Goal: Navigation & Orientation: Find specific page/section

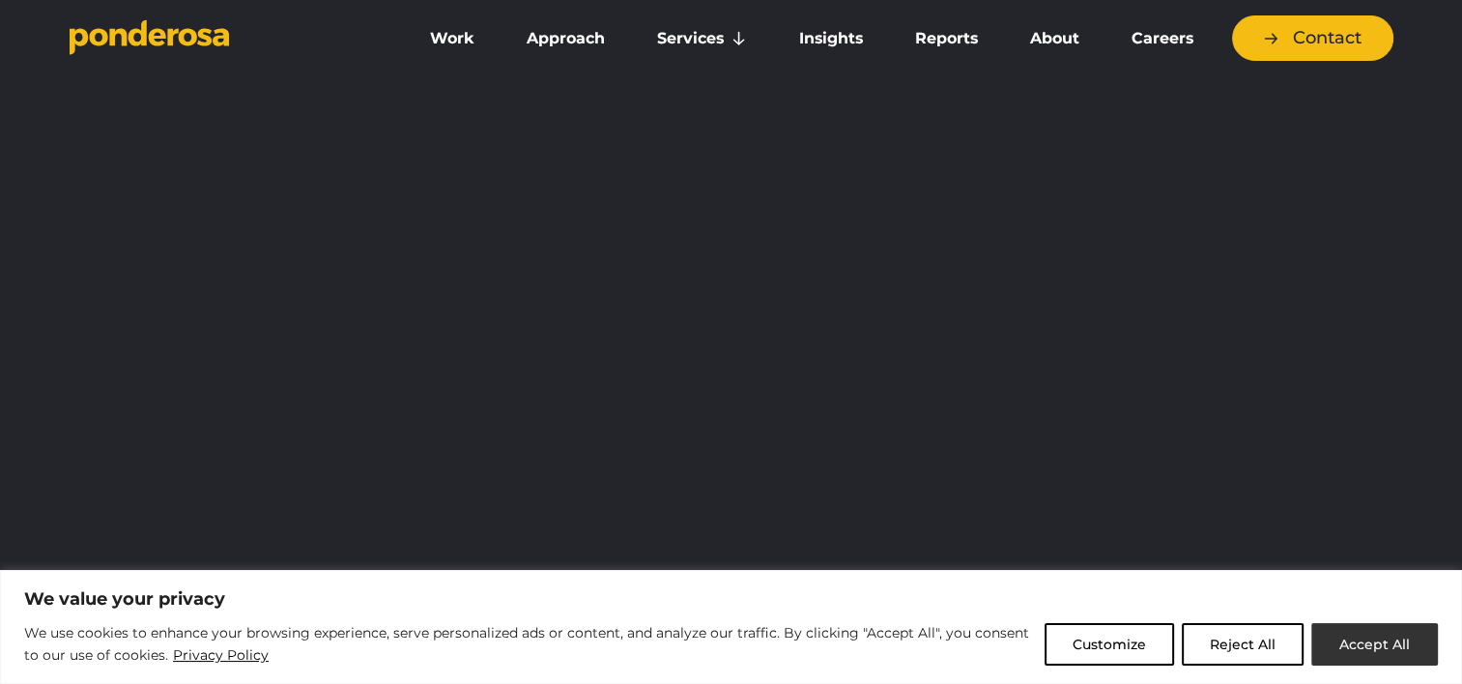
click at [1362, 639] on button "Accept All" at bounding box center [1374, 644] width 127 height 43
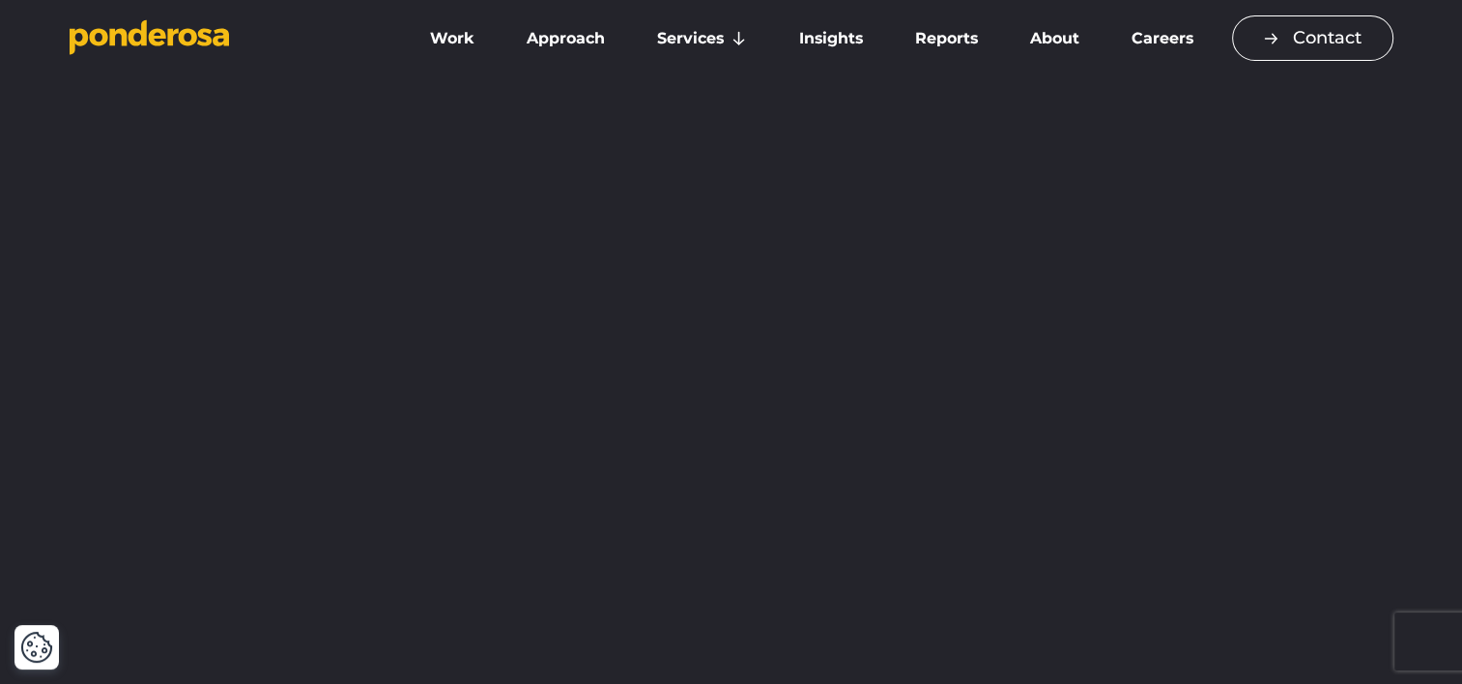
click at [1352, 44] on link "Contact" at bounding box center [1312, 37] width 161 height 45
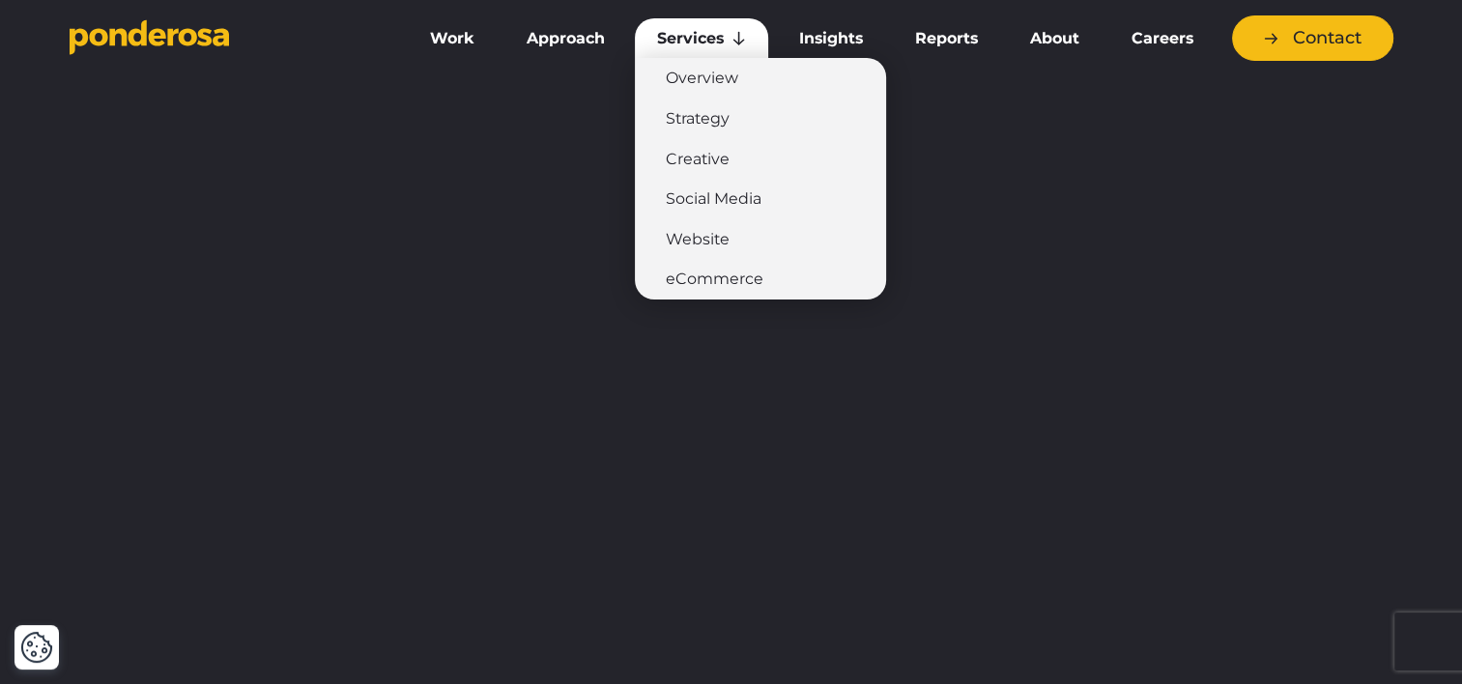
click at [713, 38] on link "Services" at bounding box center [701, 38] width 133 height 41
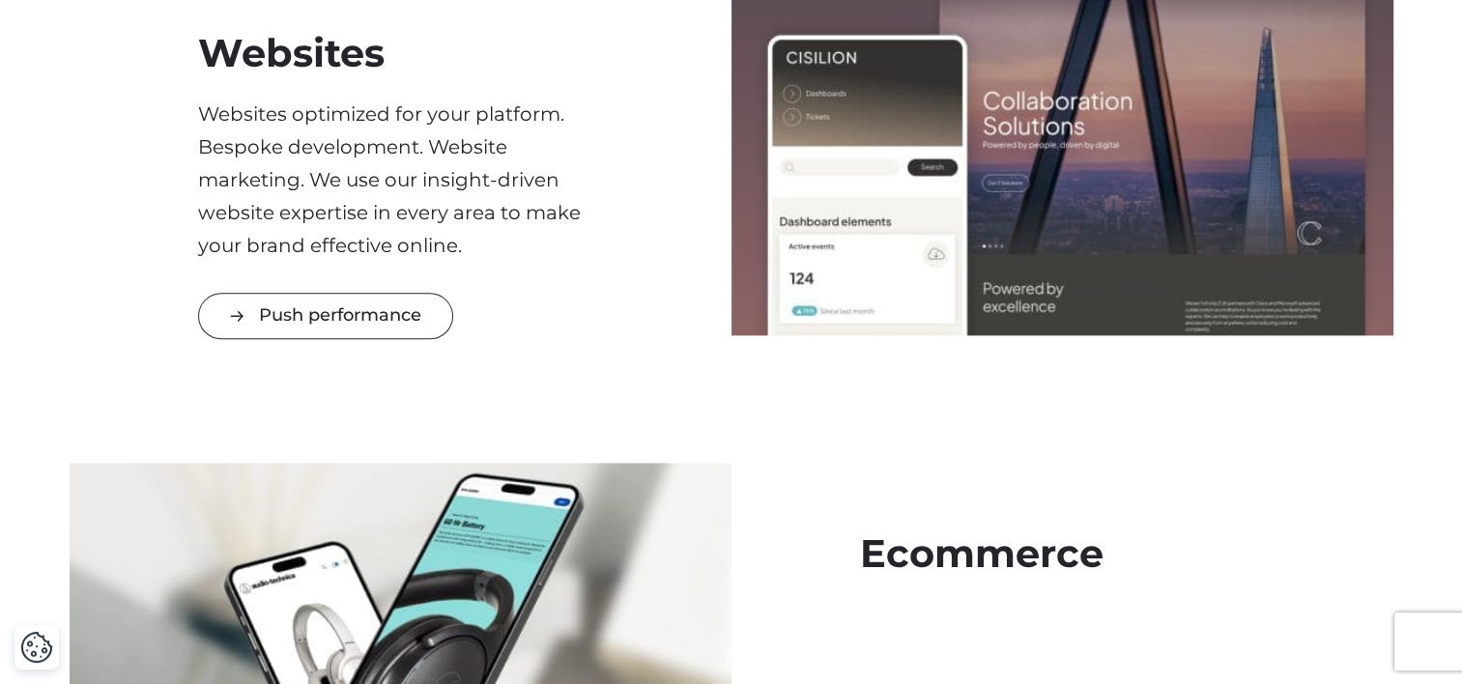
scroll to position [2656, 0]
